Goal: Navigation & Orientation: Find specific page/section

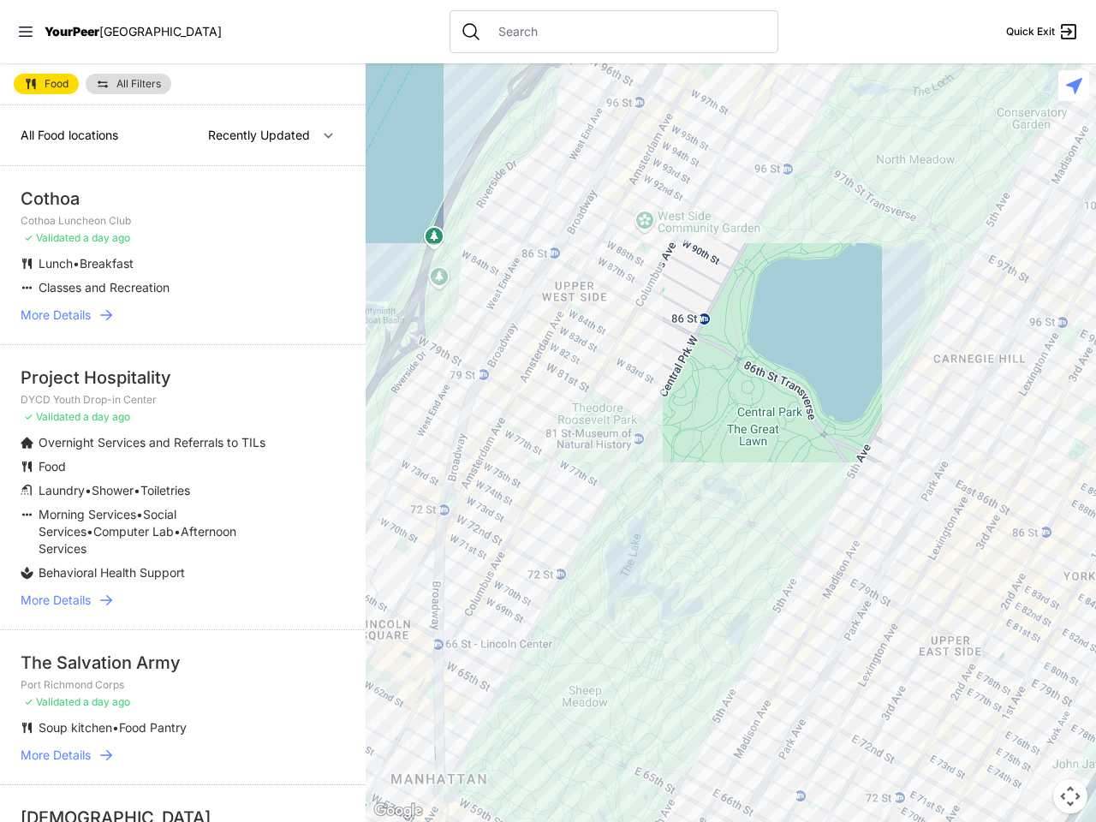
click at [26, 32] on icon at bounding box center [26, 32] width 14 height 10
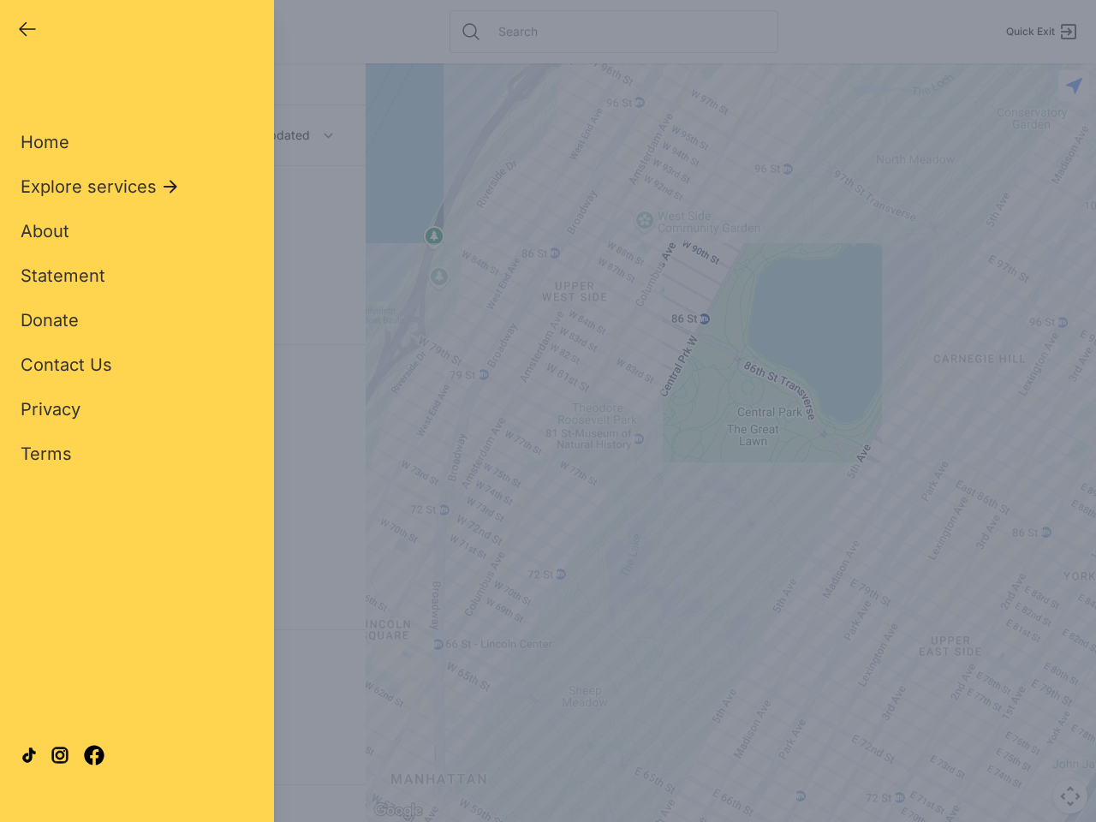
click at [731, 443] on div "Close panel YourPeer [GEOGRAPHIC_DATA] Quick Exit Single Adult Families Soup Ki…" at bounding box center [548, 411] width 1096 height 822
click at [1071, 797] on div "Close panel YourPeer [GEOGRAPHIC_DATA] Quick Exit Single Adult Families Soup Ki…" at bounding box center [548, 411] width 1096 height 822
click at [1074, 86] on div "Close panel YourPeer [GEOGRAPHIC_DATA] Quick Exit Single Adult Families Soup Ki…" at bounding box center [548, 411] width 1096 height 822
